Goal: Entertainment & Leisure: Browse casually

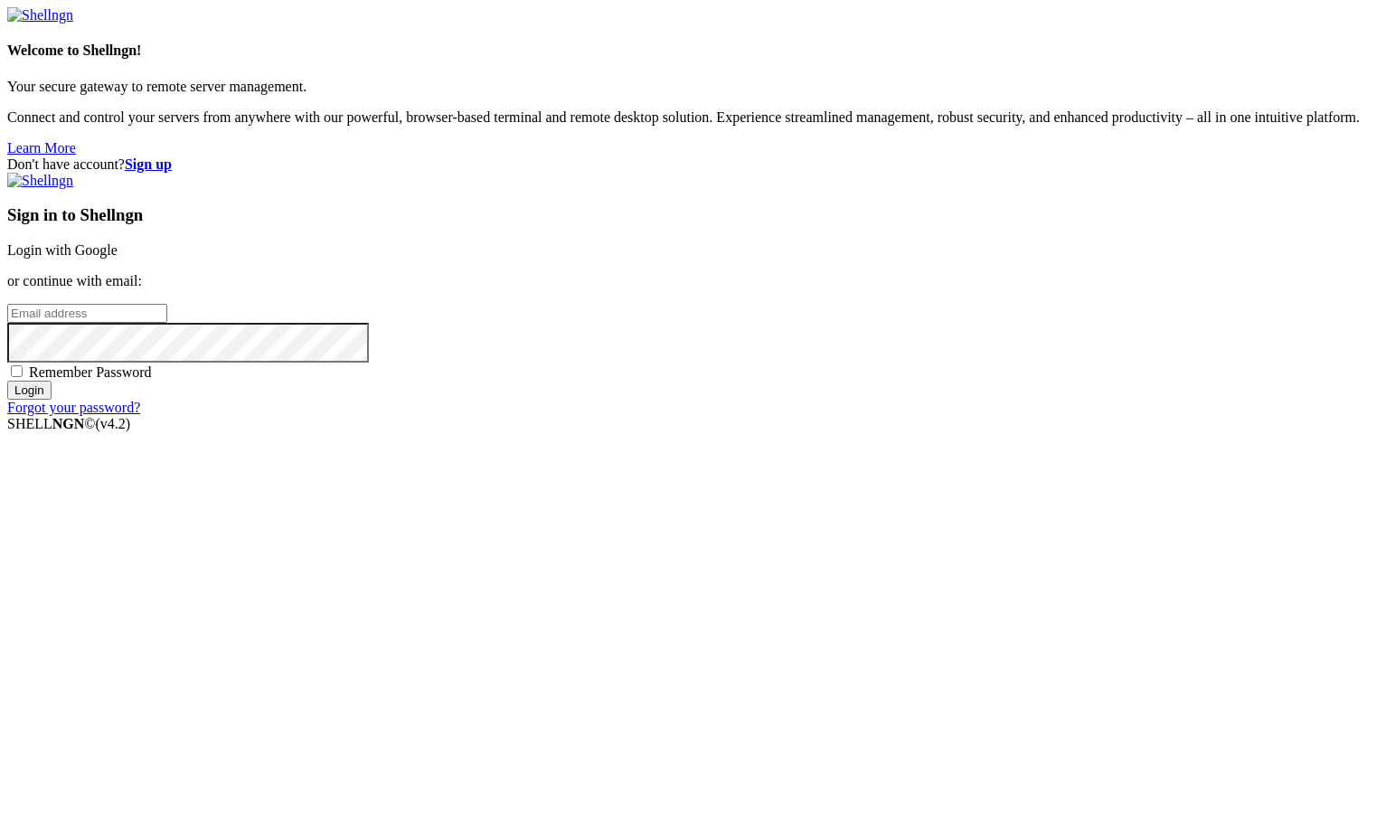
click at [118, 258] on link "Login with Google" at bounding box center [62, 249] width 110 height 15
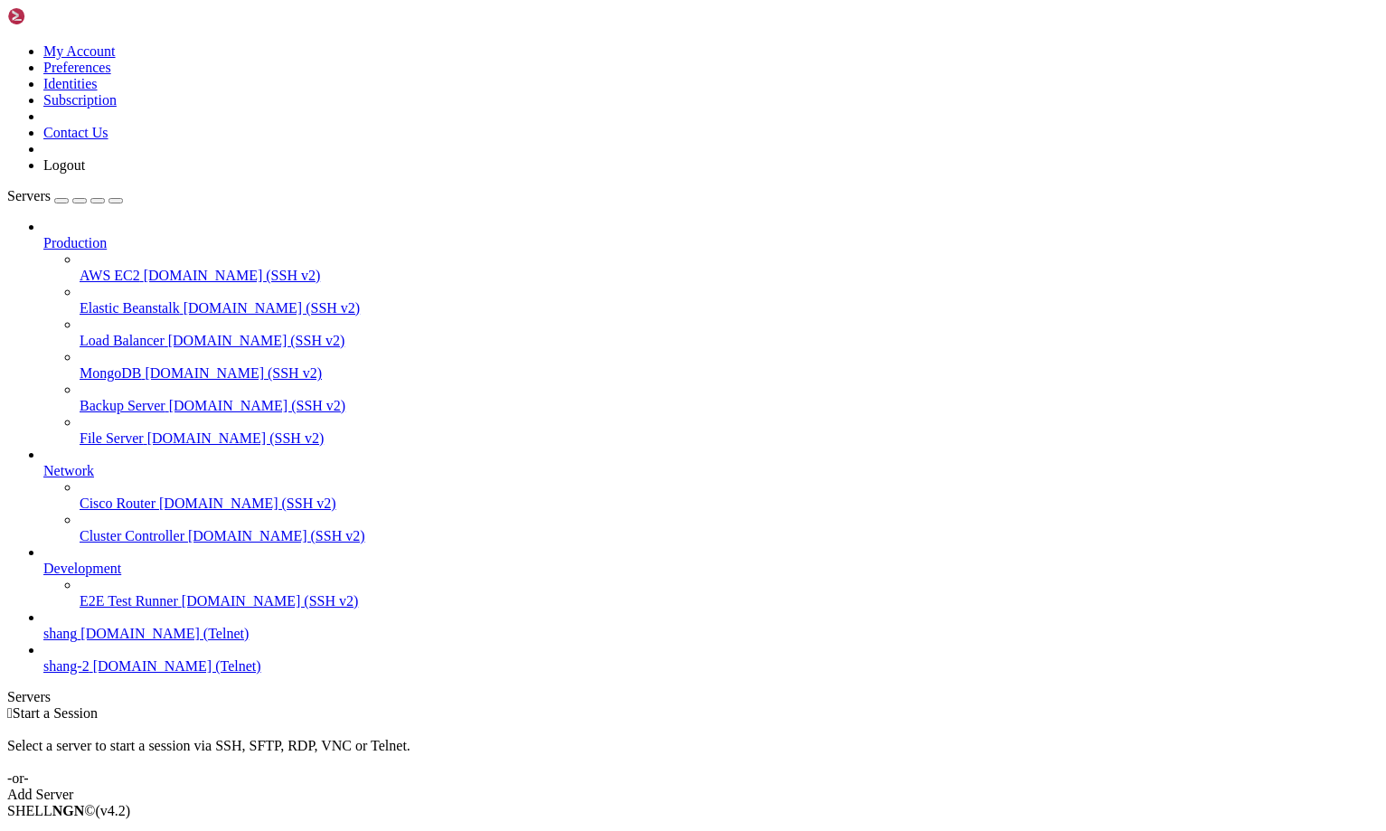
click at [77, 641] on span "shang" at bounding box center [59, 633] width 33 height 15
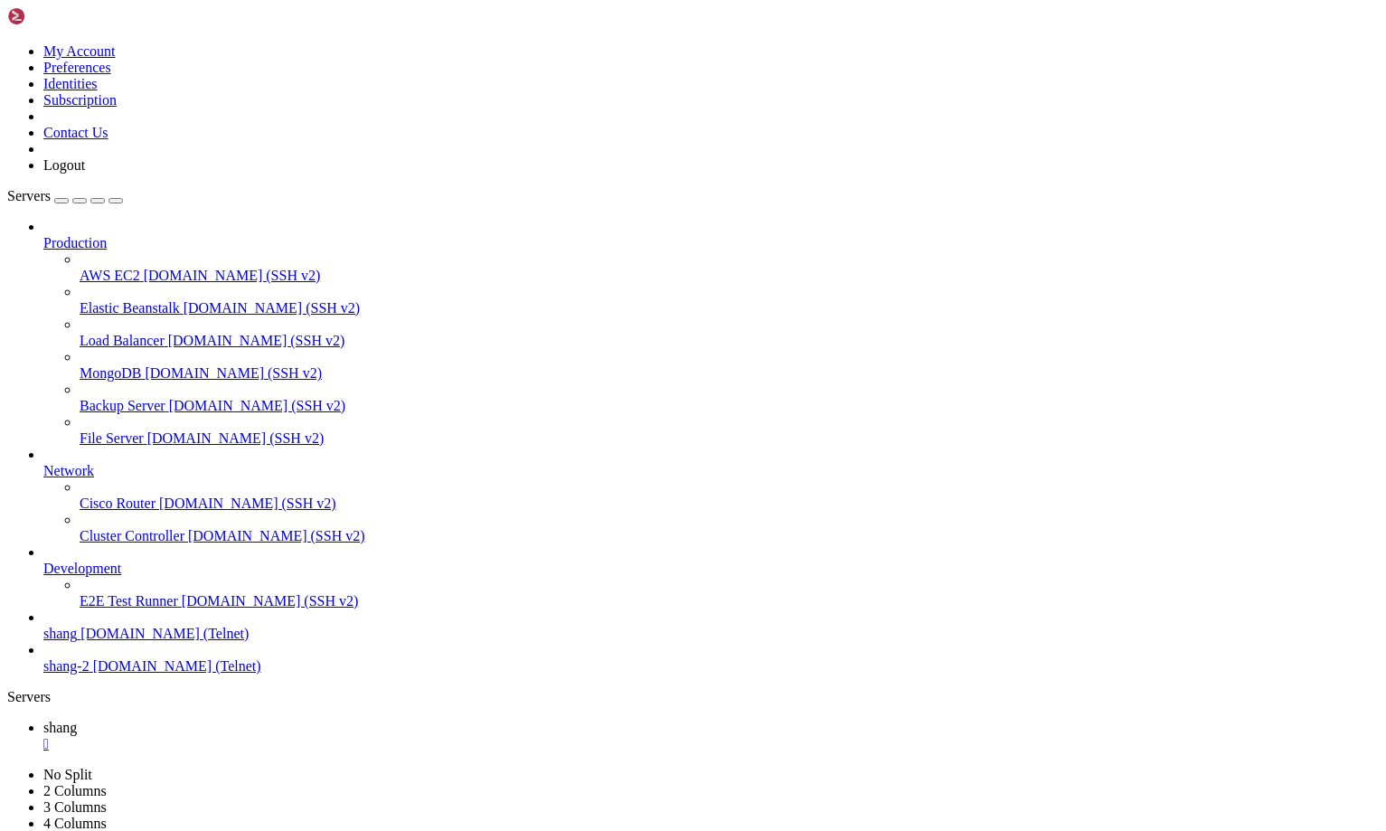
scroll to position [1749, 0]
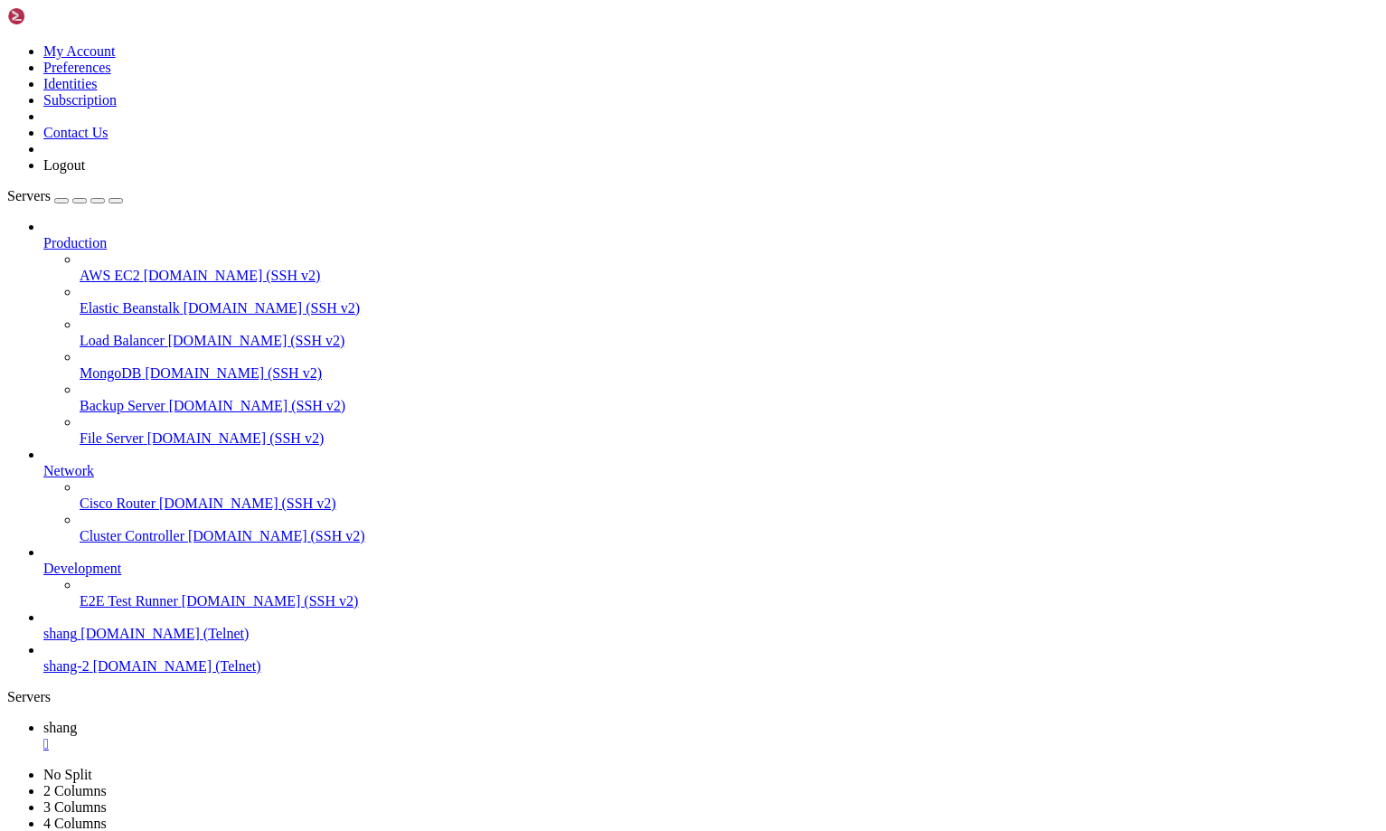
scroll to position [9181, 0]
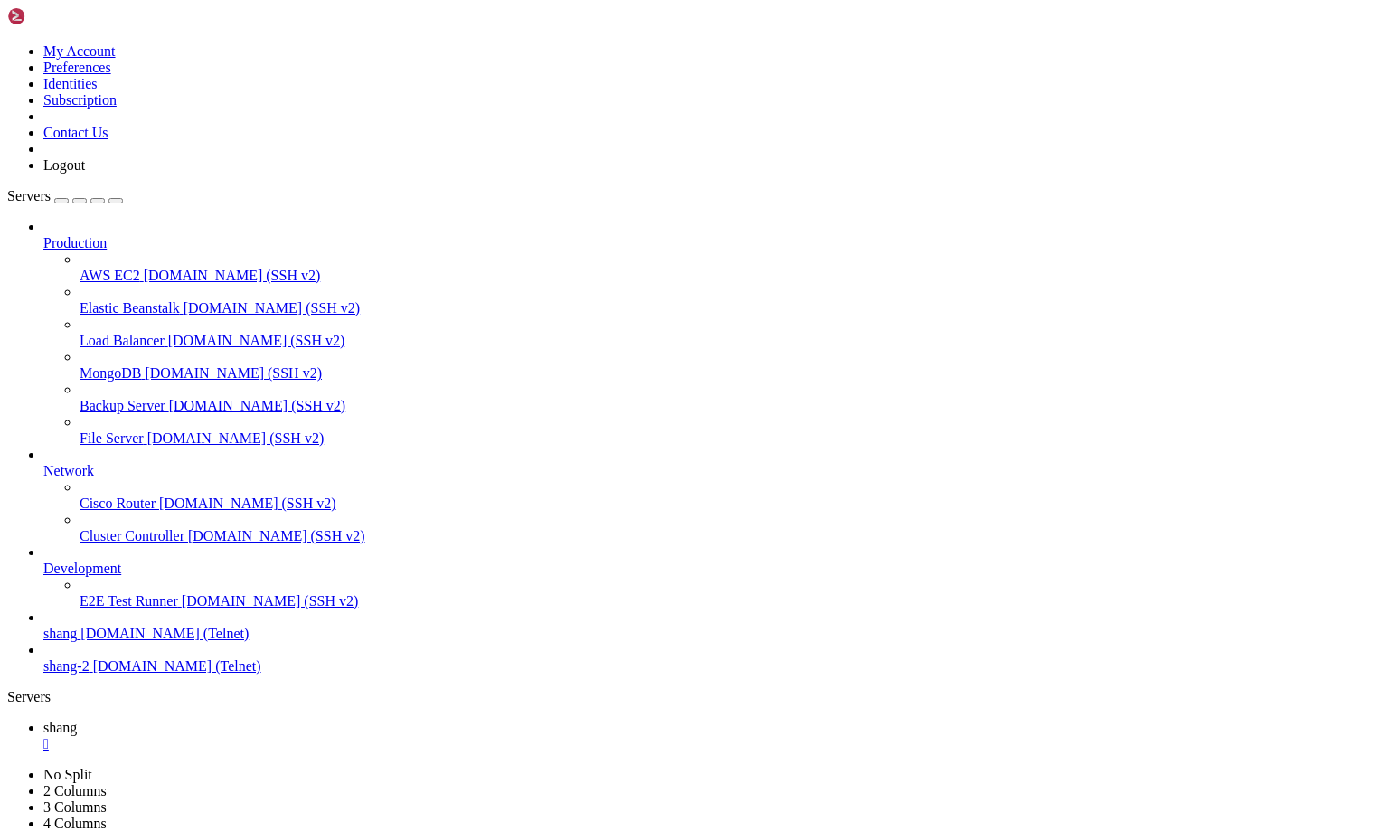
drag, startPoint x: 114, startPoint y: 1732, endPoint x: 15, endPoint y: 1739, distance: 98.8
drag, startPoint x: 1160, startPoint y: 1739, endPoint x: 1388, endPoint y: 1863, distance: 259.8
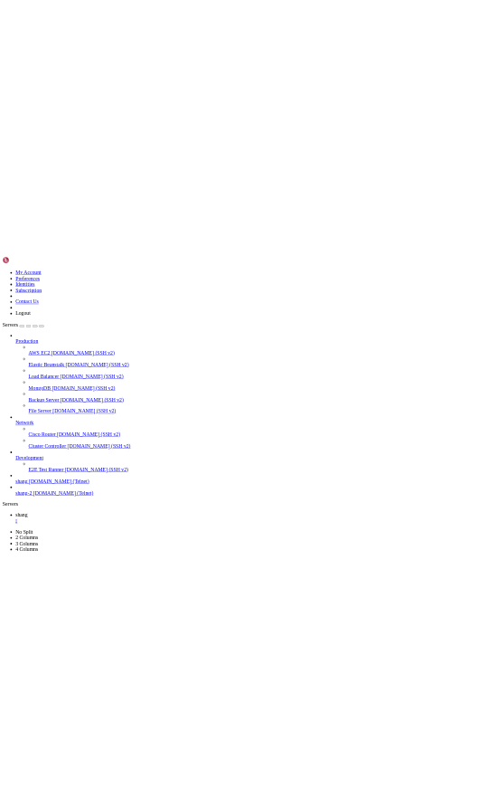
scroll to position [17970, 0]
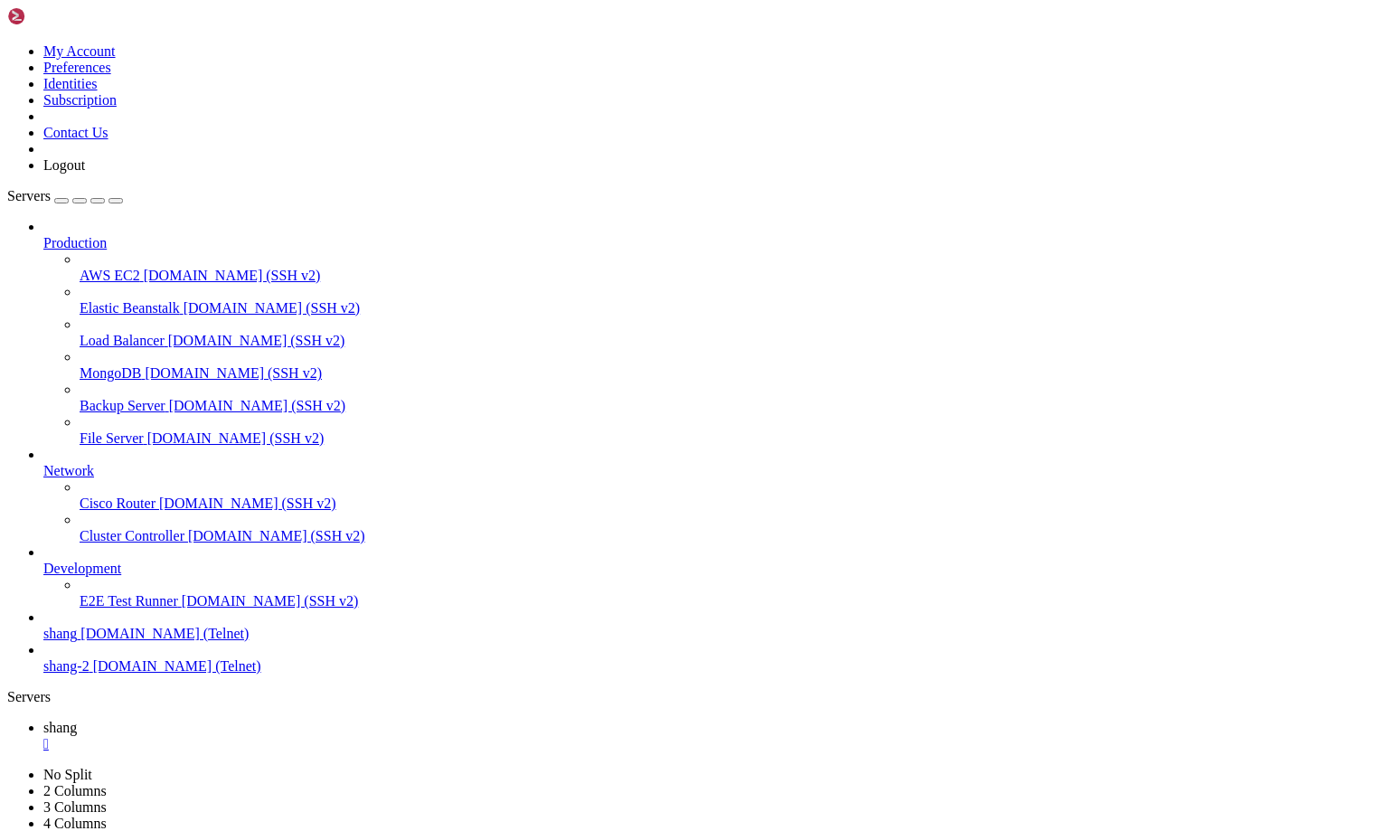
drag, startPoint x: 962, startPoint y: 1678, endPoint x: 15, endPoint y: 1640, distance: 947.4
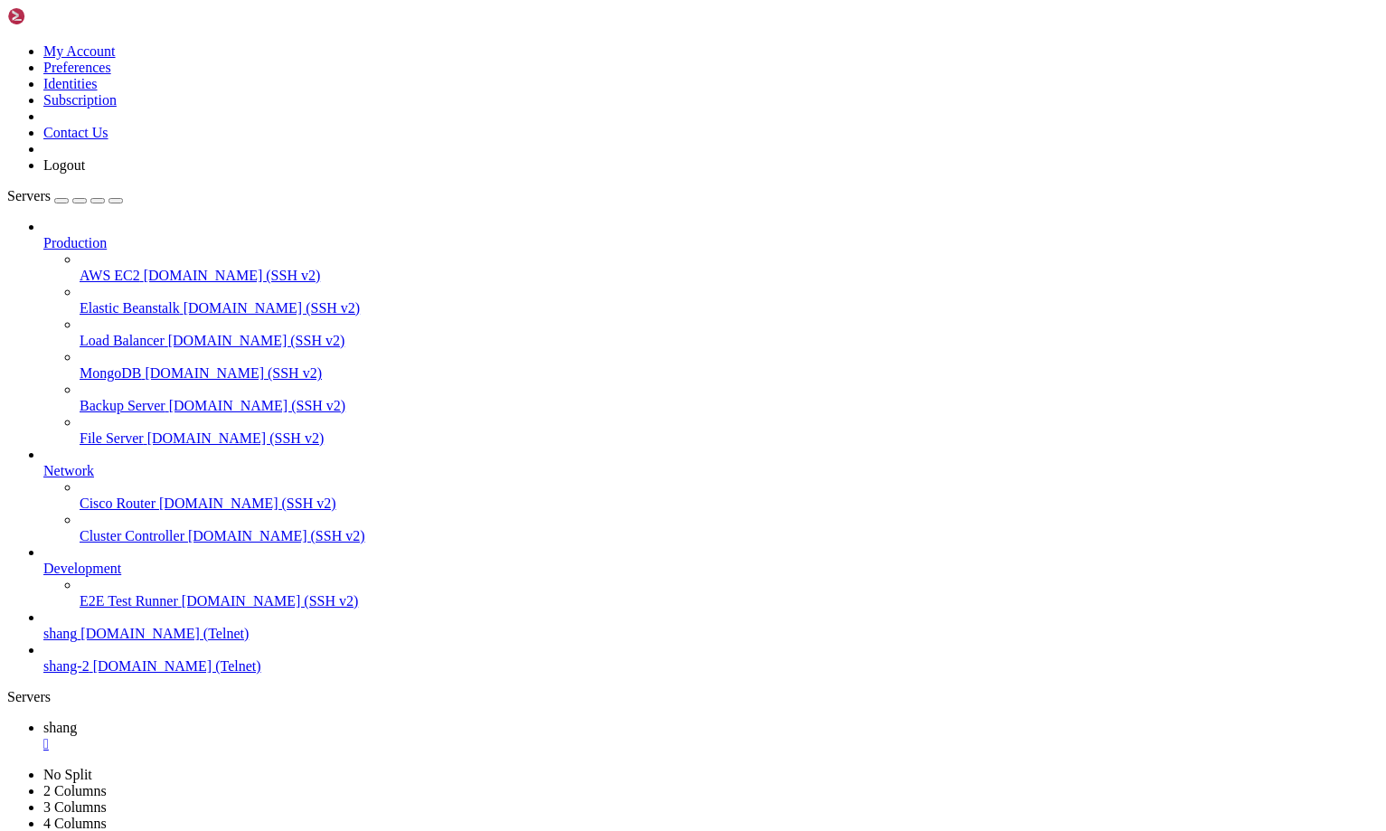
drag, startPoint x: 809, startPoint y: 1436, endPoint x: 90, endPoint y: 1354, distance: 723.4
drag, startPoint x: 14, startPoint y: 1607, endPoint x: 470, endPoint y: 1660, distance: 459.7
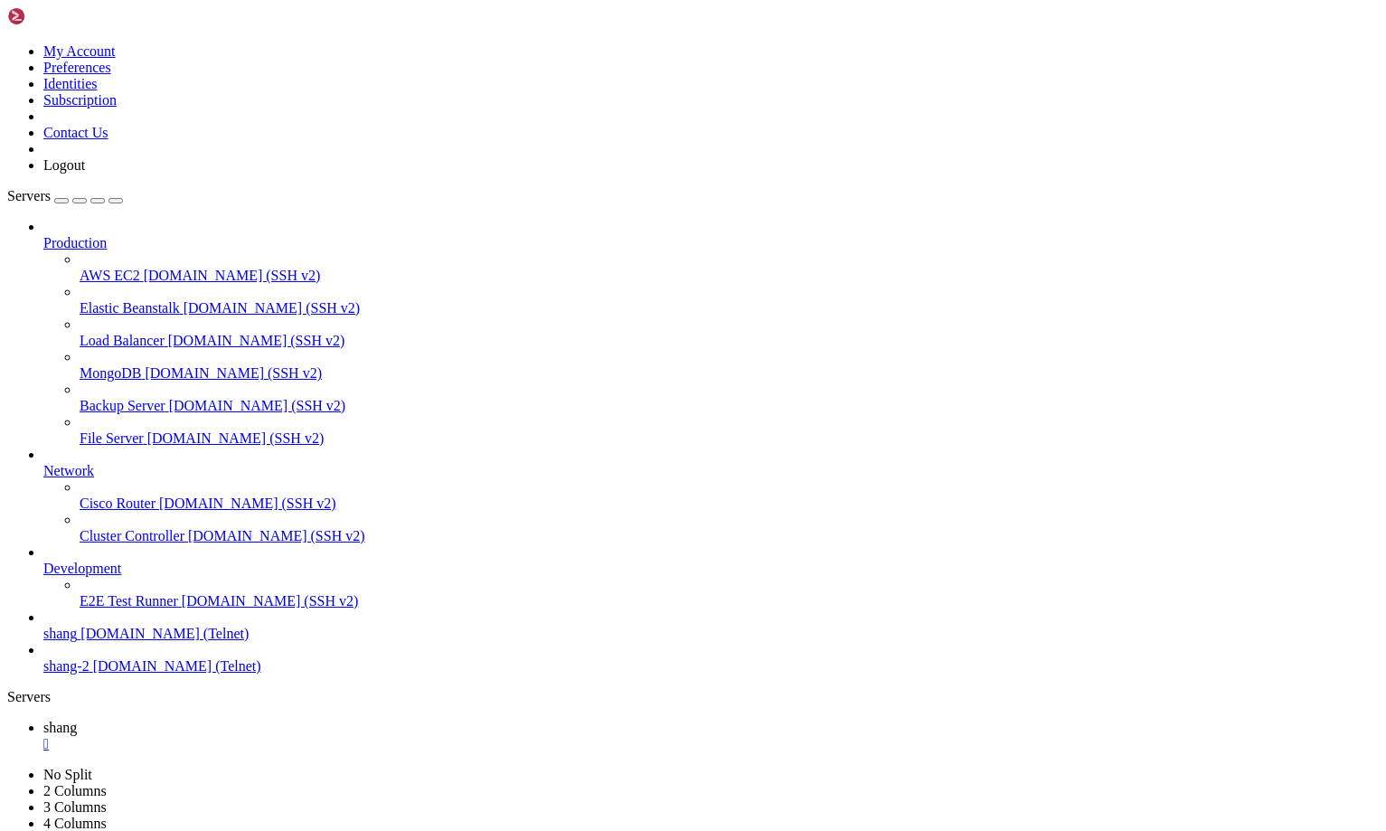
scroll to position [19204, 0]
drag, startPoint x: 541, startPoint y: 1554, endPoint x: 811, endPoint y: 1590, distance: 272.7
drag, startPoint x: 92, startPoint y: 1652, endPoint x: 799, endPoint y: 1735, distance: 711.9
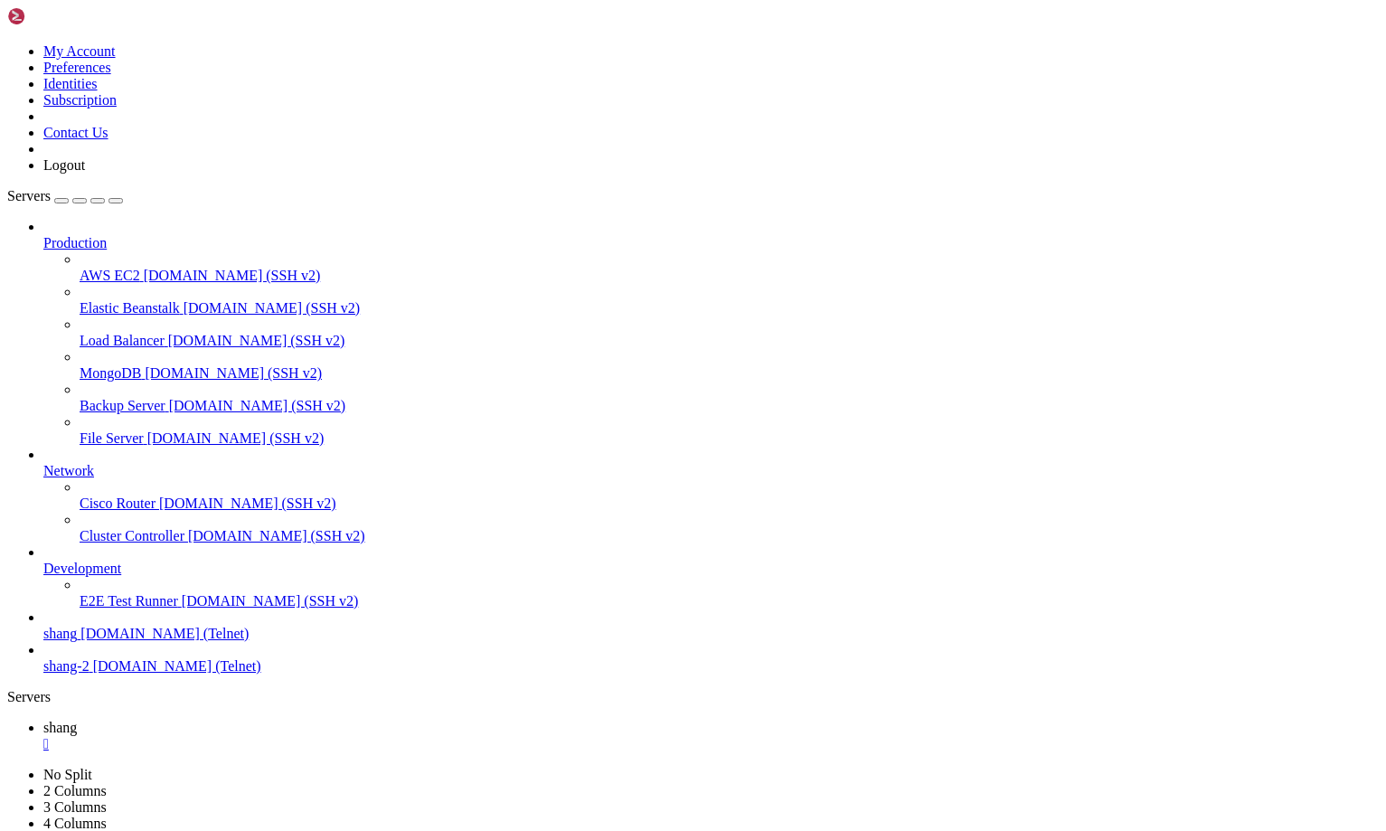
drag, startPoint x: 671, startPoint y: 1730, endPoint x: 14, endPoint y: 1535, distance: 685.4
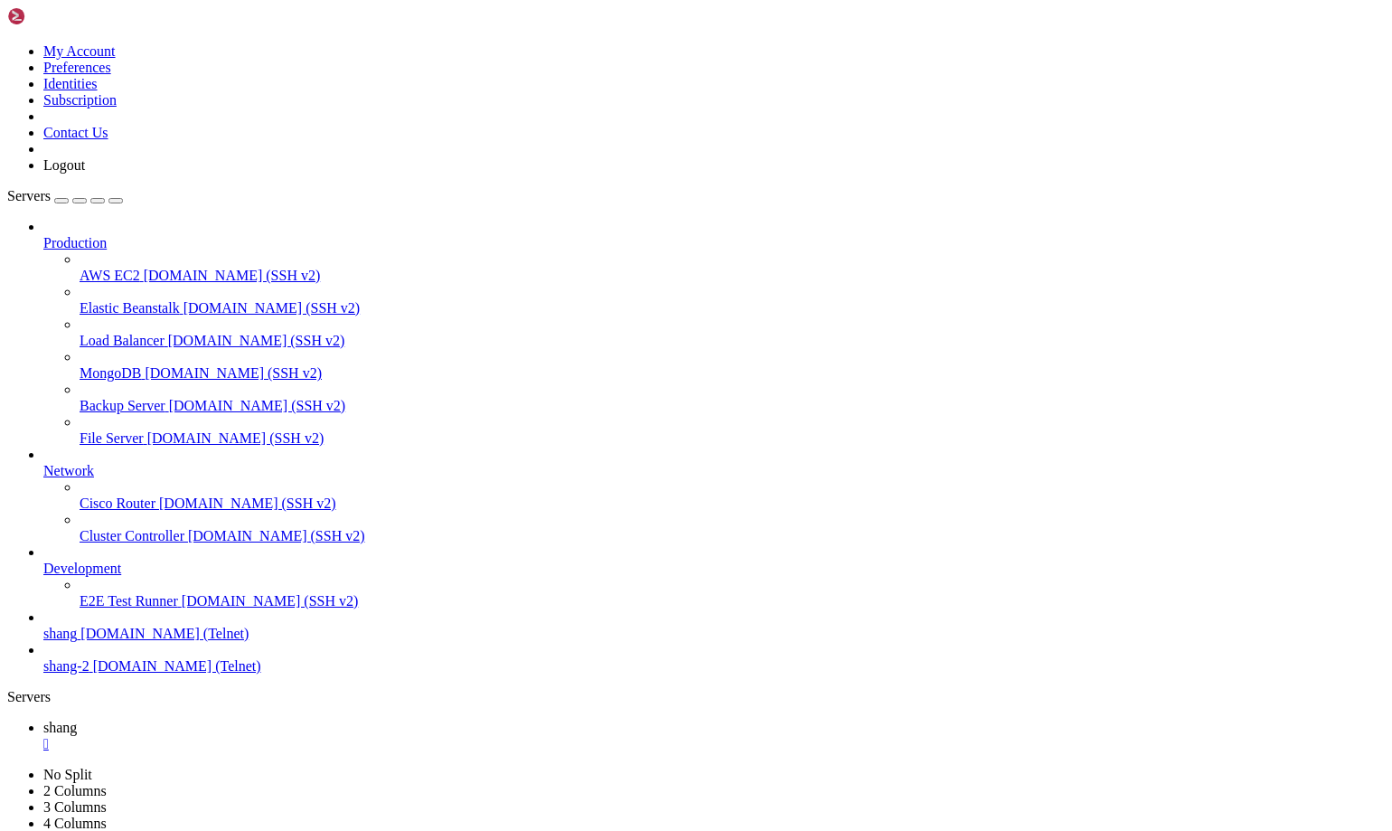
scroll to position [19882, 0]
drag, startPoint x: 462, startPoint y: 1741, endPoint x: 17, endPoint y: 1566, distance: 478.2
drag, startPoint x: 120, startPoint y: 1561, endPoint x: 794, endPoint y: 1635, distance: 677.6
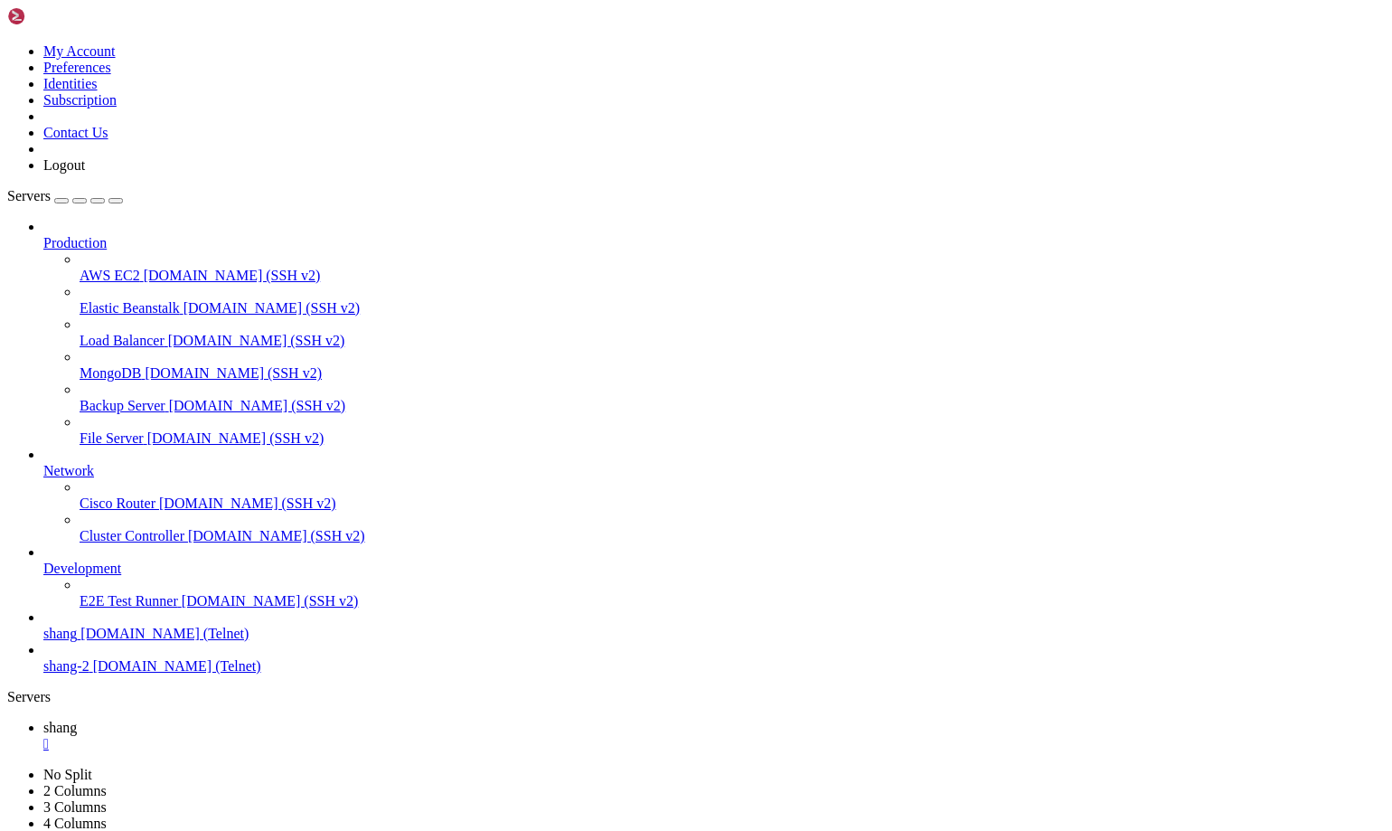
drag, startPoint x: 655, startPoint y: 1627, endPoint x: 981, endPoint y: 1723, distance: 340.4
drag, startPoint x: 143, startPoint y: 1738, endPoint x: 15, endPoint y: 1511, distance: 260.3
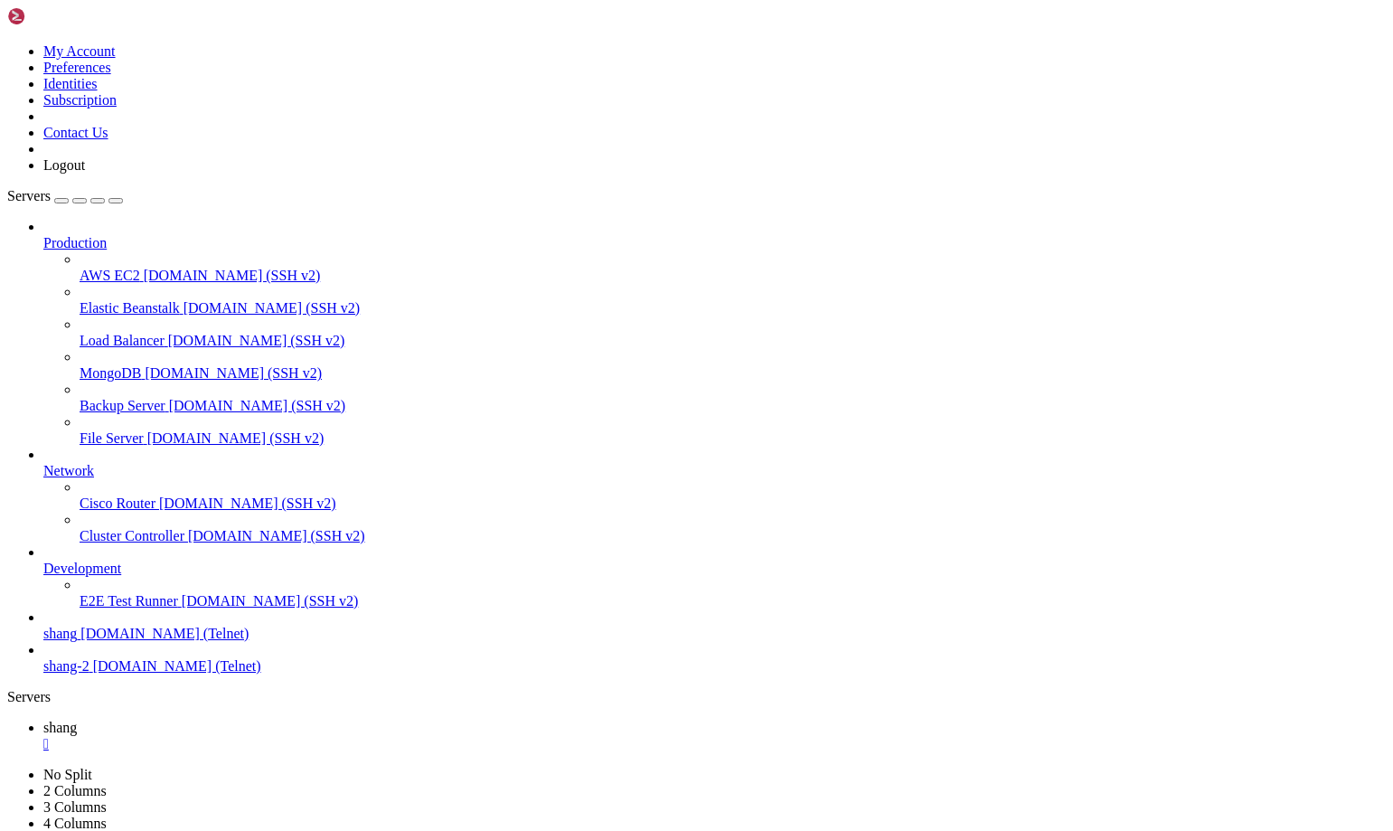
scroll to position [21441, 0]
drag, startPoint x: 994, startPoint y: 1750, endPoint x: 14, endPoint y: 1494, distance: 1012.3
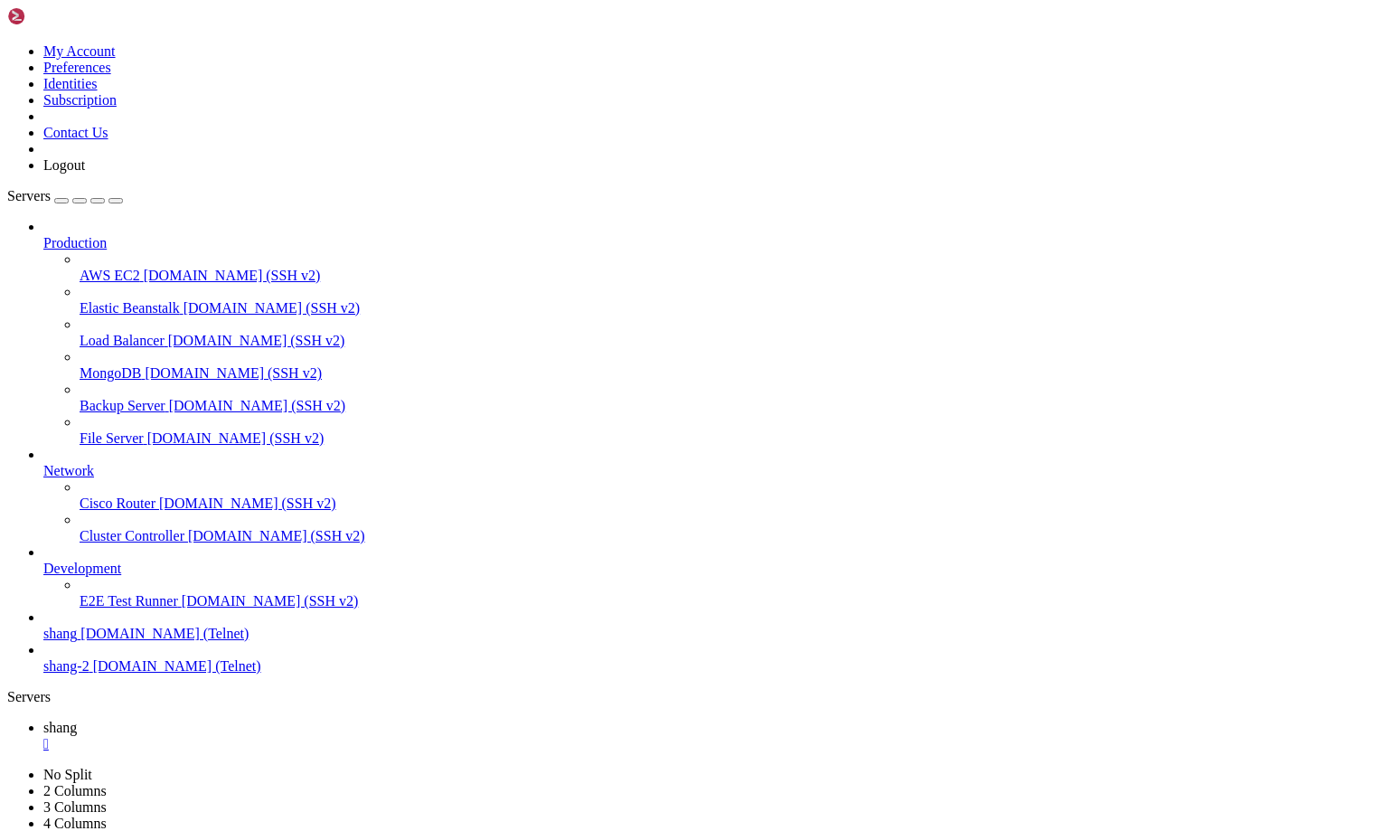
scroll to position [23028, 0]
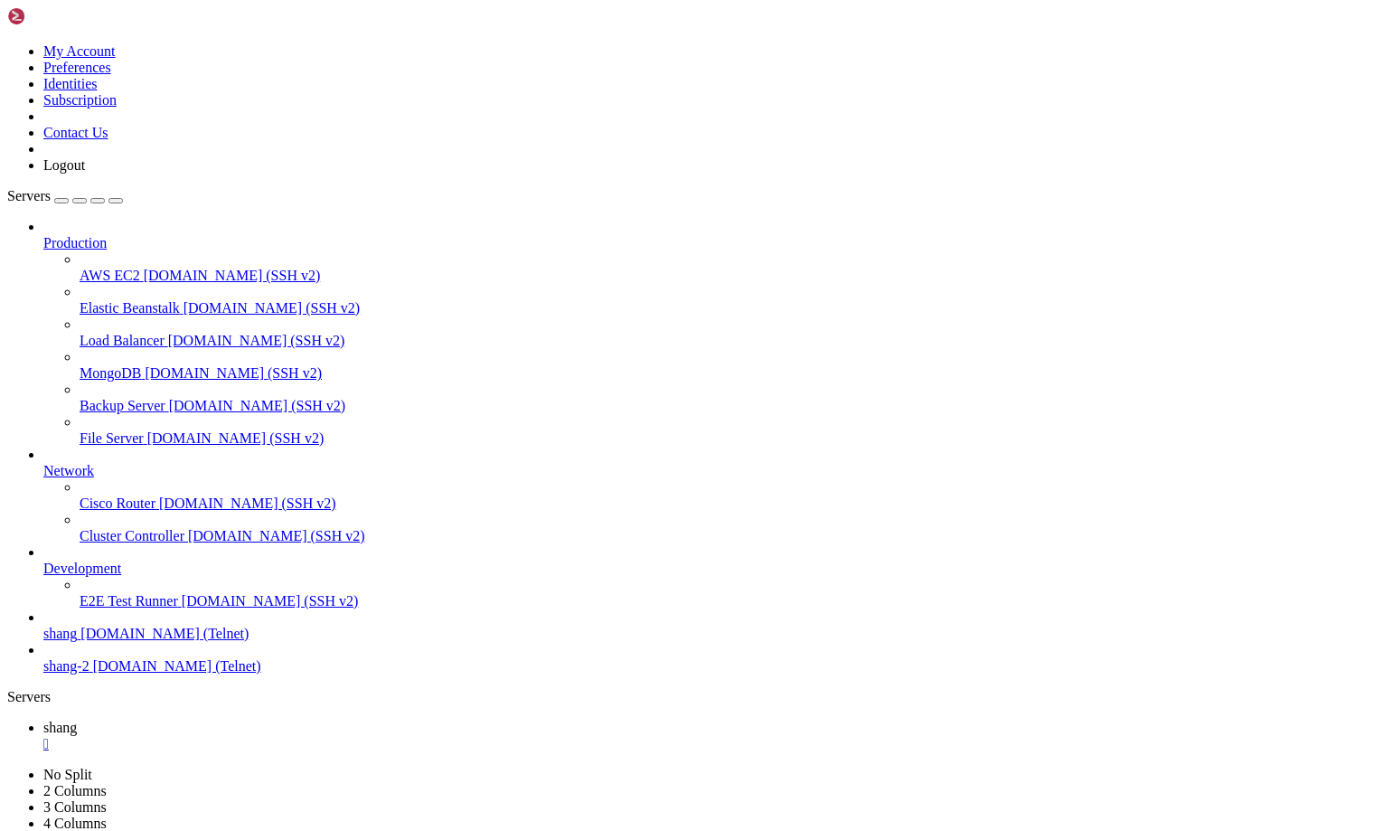
scroll to position [27639, 0]
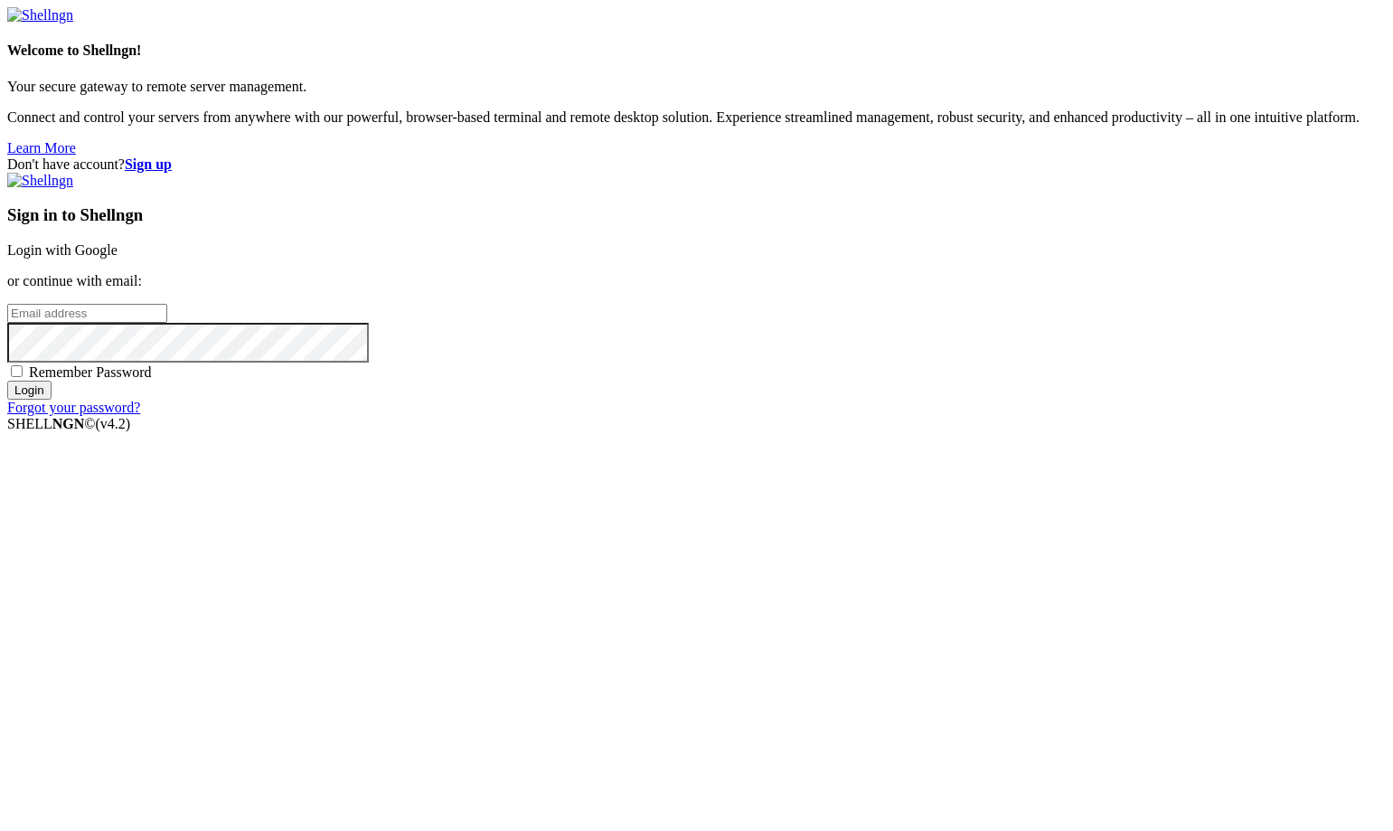
click at [118, 258] on link "Login with Google" at bounding box center [62, 249] width 110 height 15
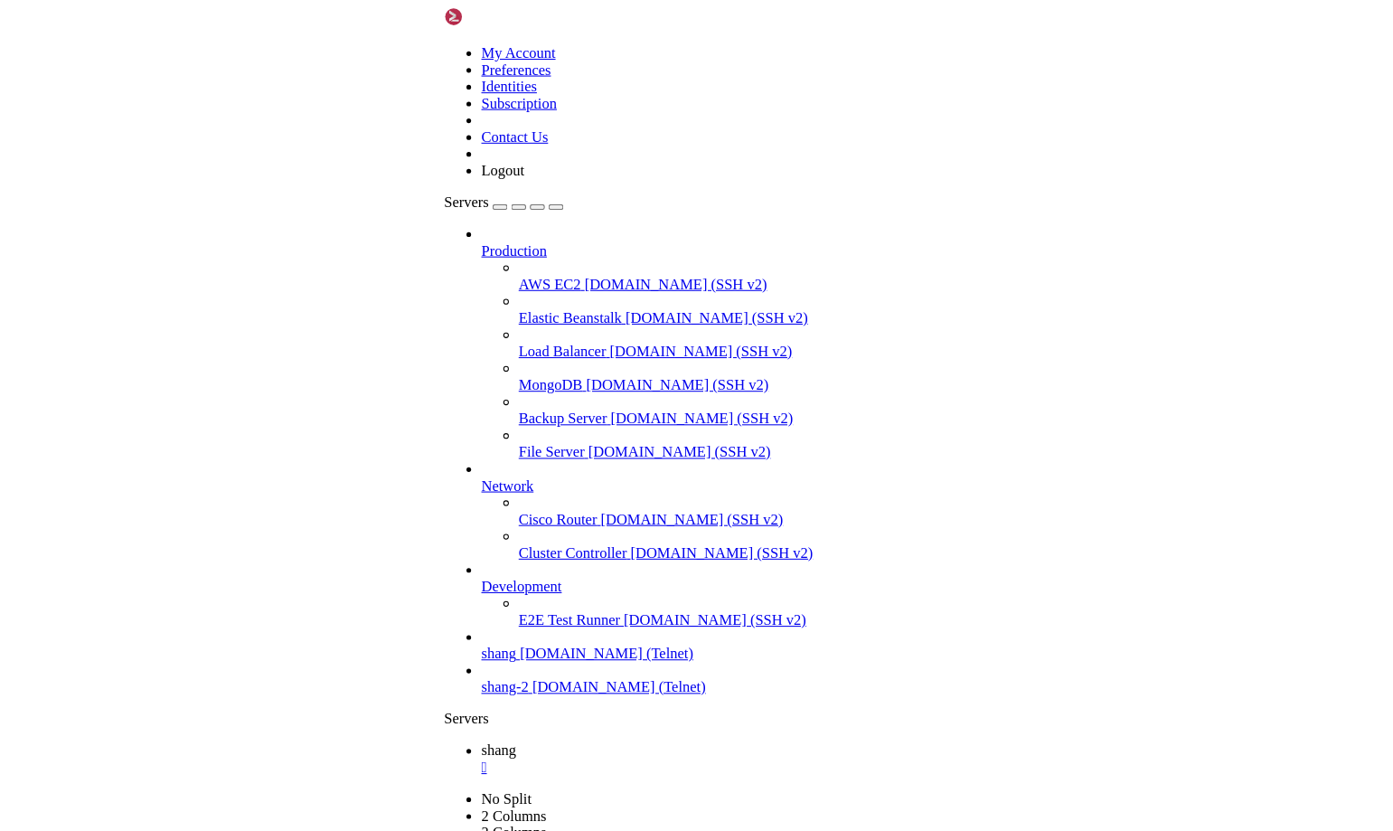
scroll to position [27978, 0]
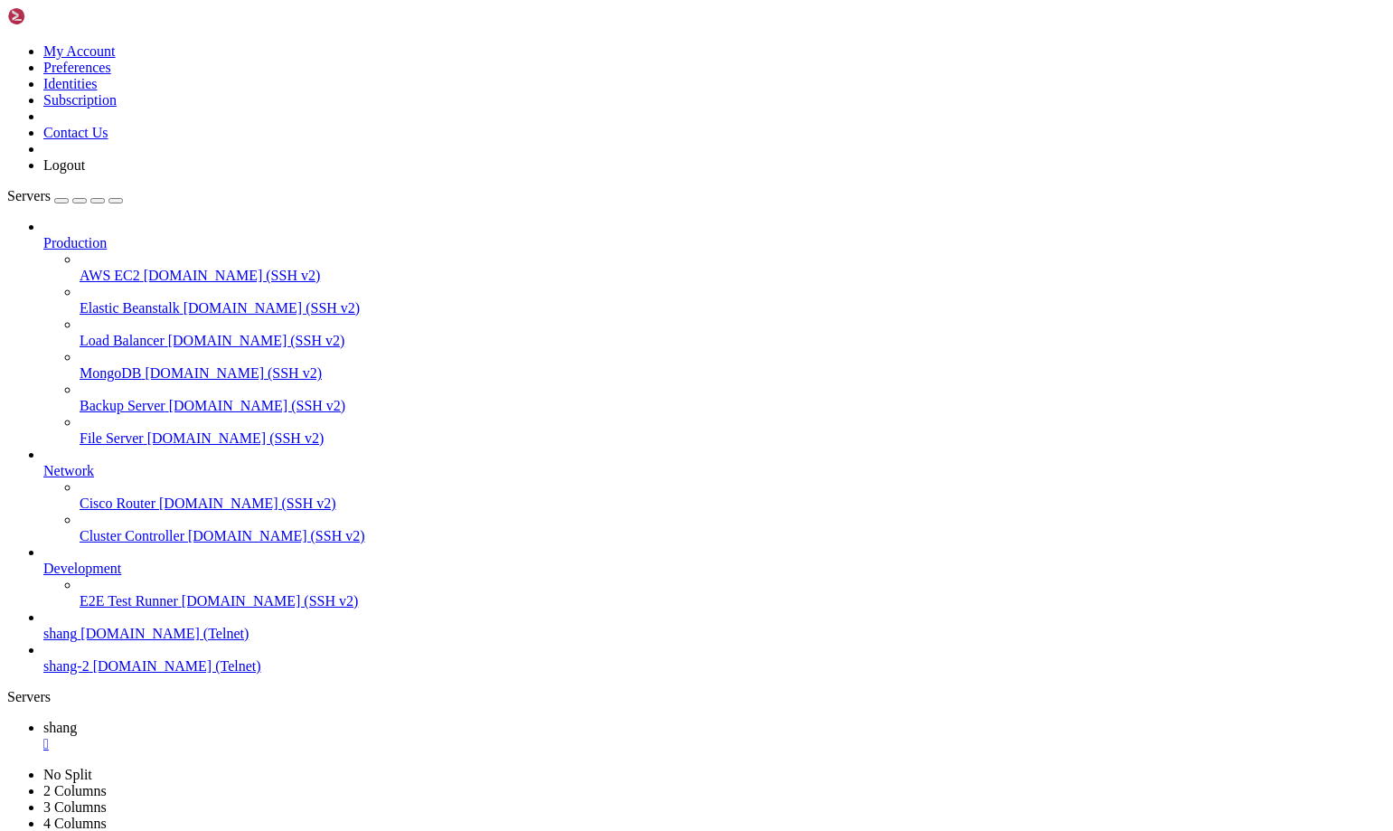
drag, startPoint x: 54, startPoint y: 1722, endPoint x: 106, endPoint y: 1722, distance: 51.5
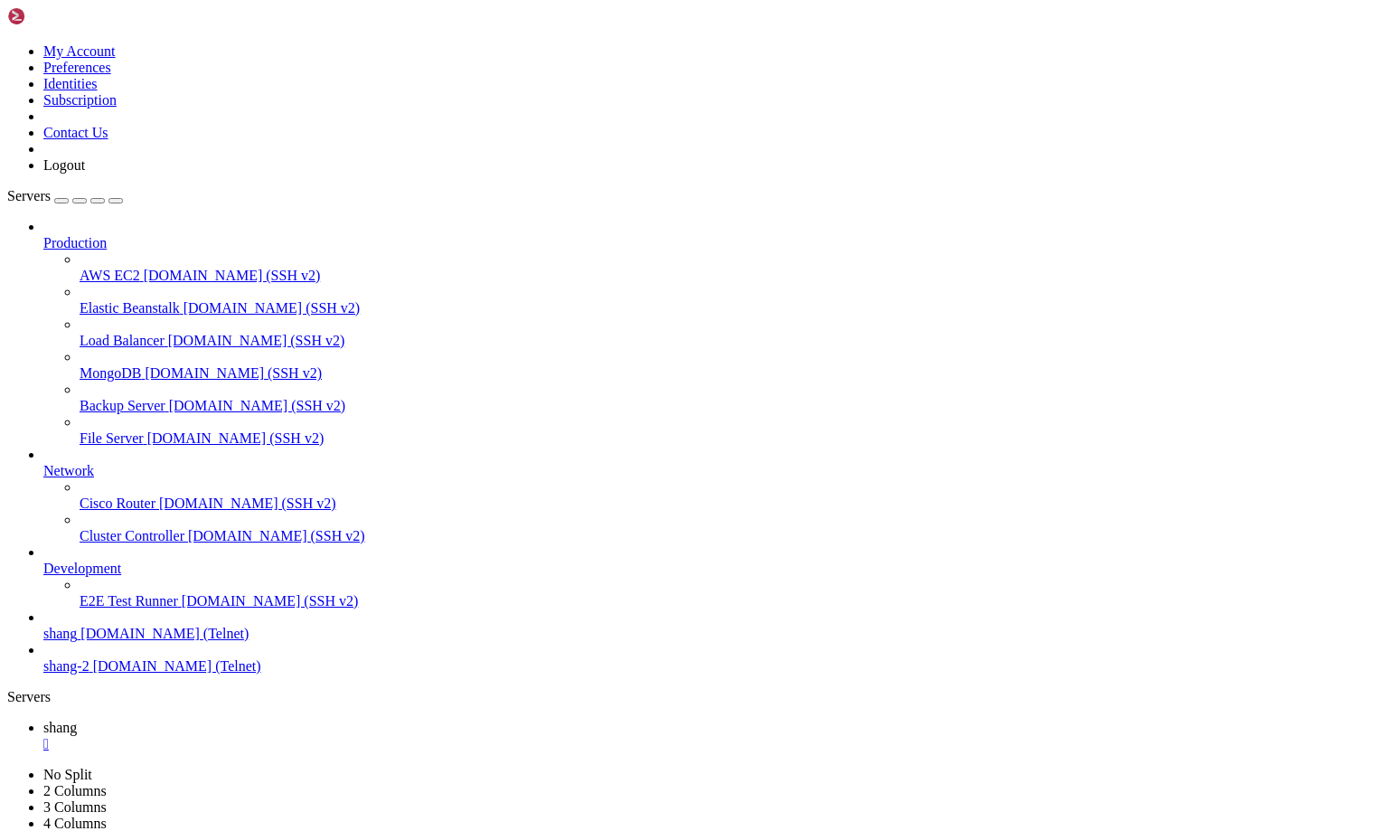
scroll to position [30148, 0]
